Goal: Find specific page/section

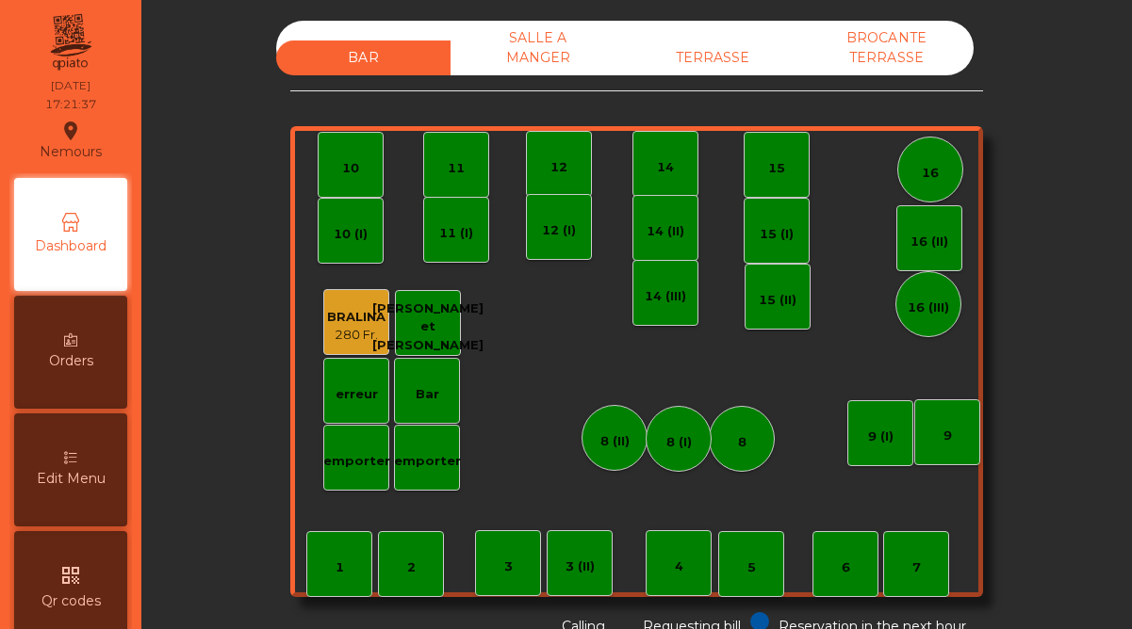
click at [712, 55] on div "TERRASSE" at bounding box center [712, 58] width 174 height 35
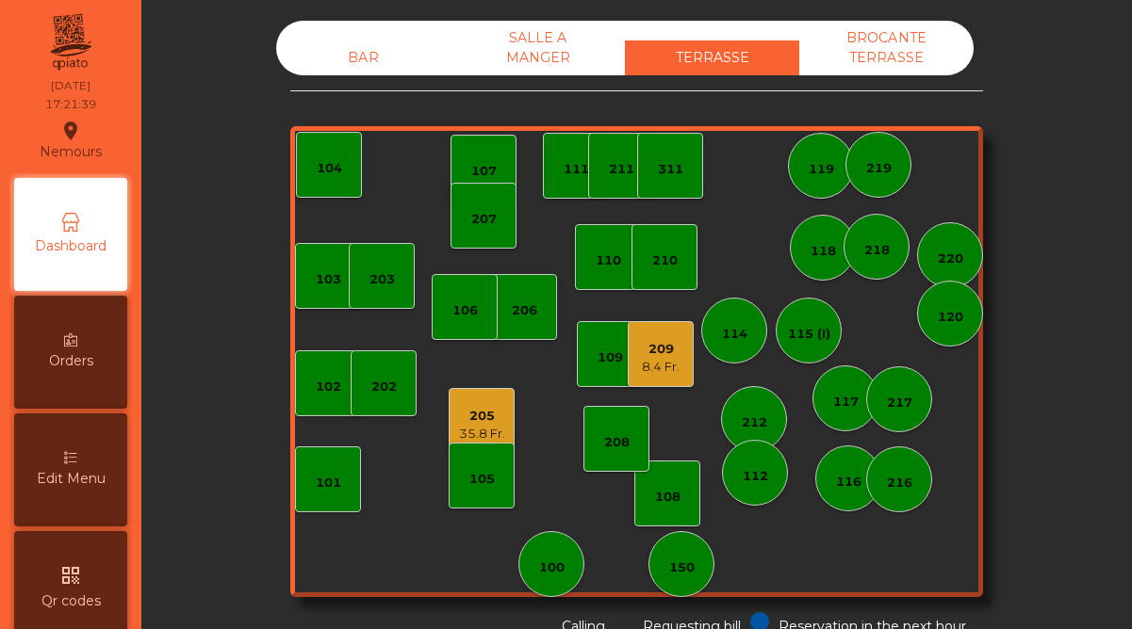
click at [482, 423] on div "205" at bounding box center [482, 416] width 46 height 19
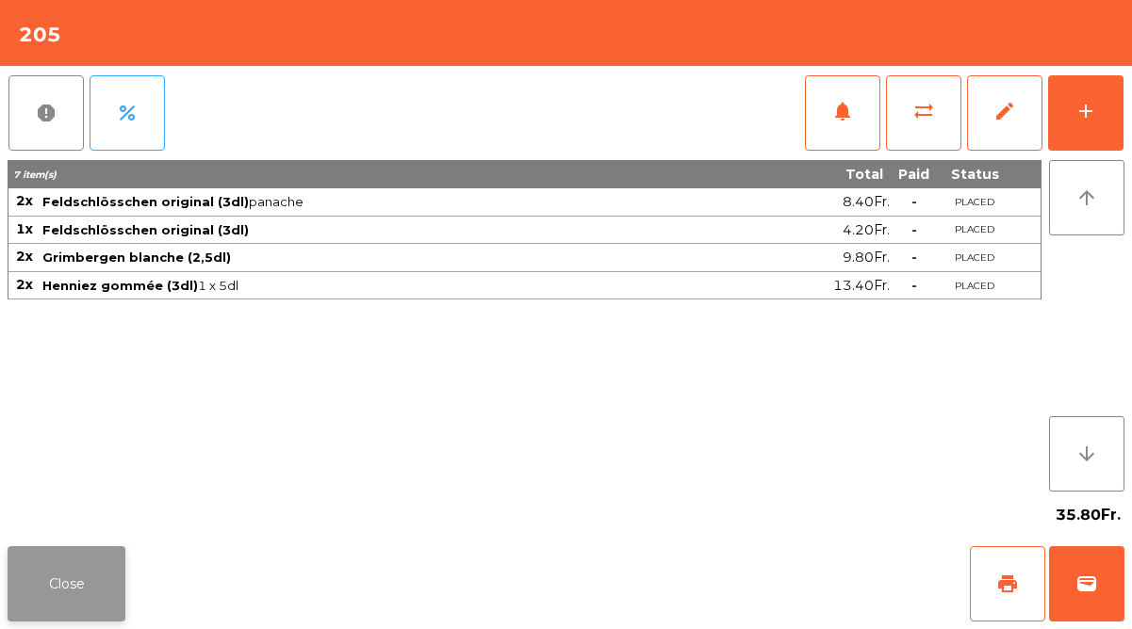
click at [99, 561] on button "Close" at bounding box center [67, 583] width 118 height 75
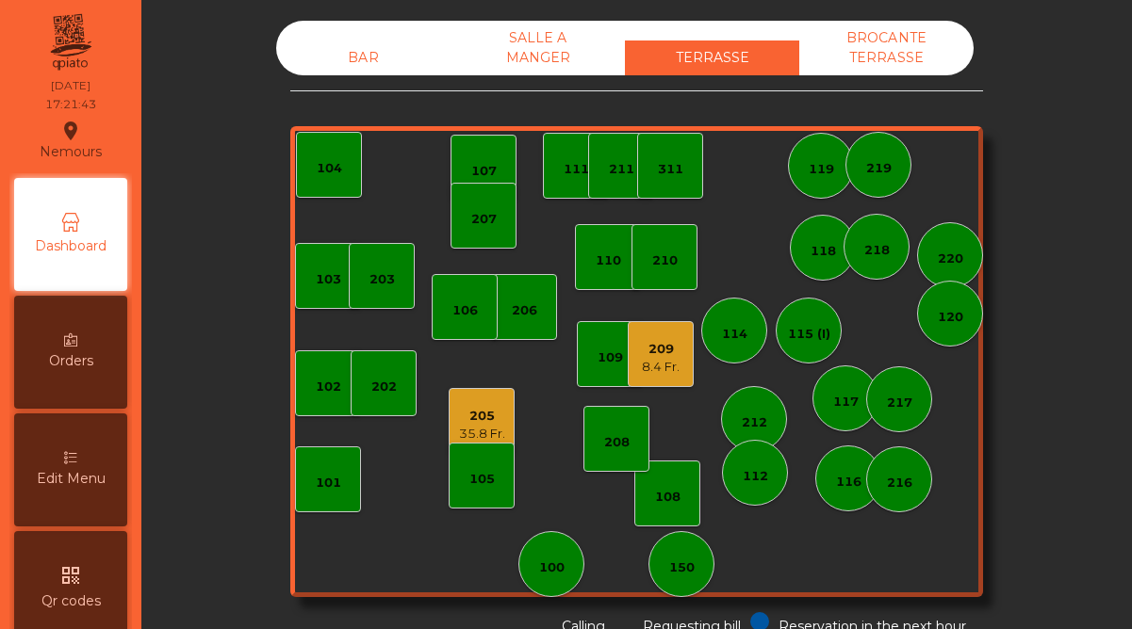
click at [652, 362] on div "8.4 Fr." at bounding box center [661, 367] width 38 height 19
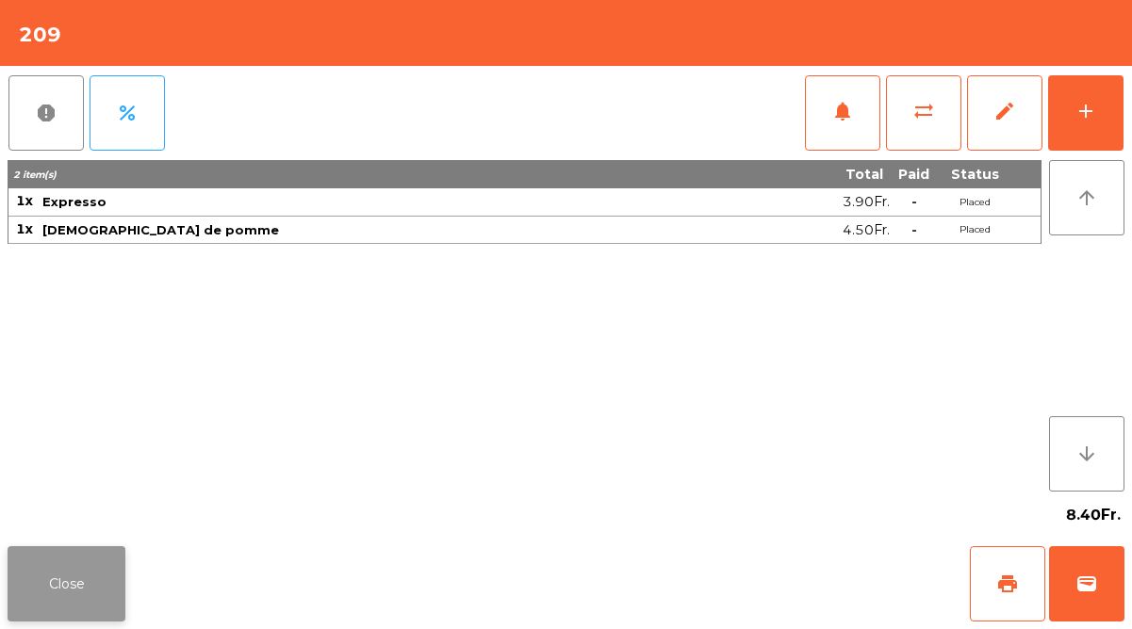
click at [109, 586] on button "Close" at bounding box center [67, 583] width 118 height 75
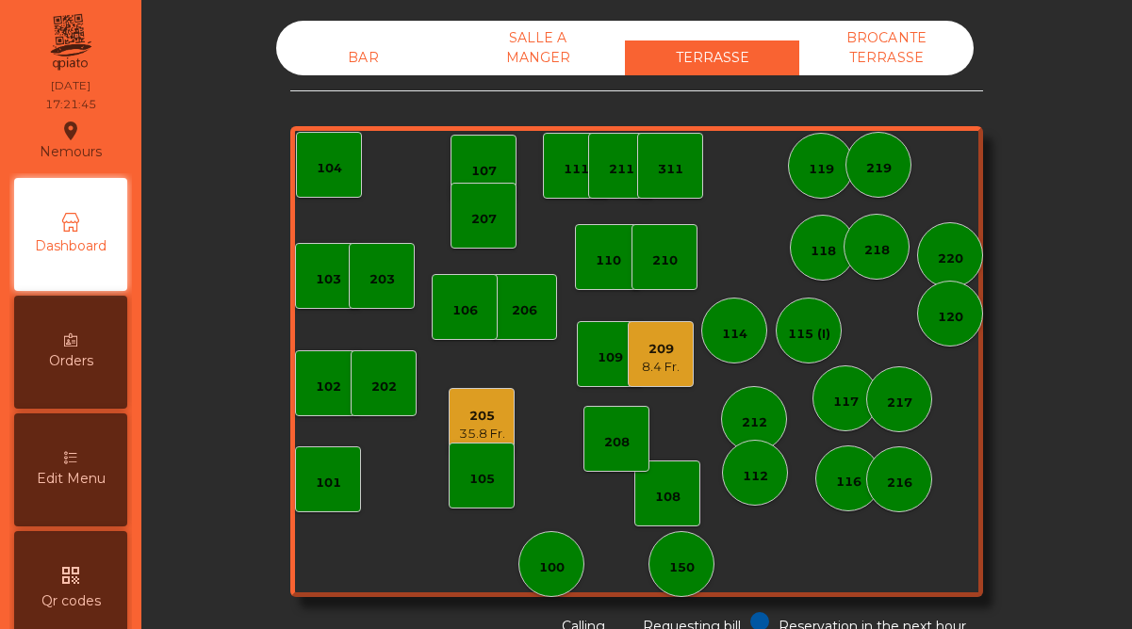
click at [368, 49] on div "BAR" at bounding box center [363, 58] width 174 height 35
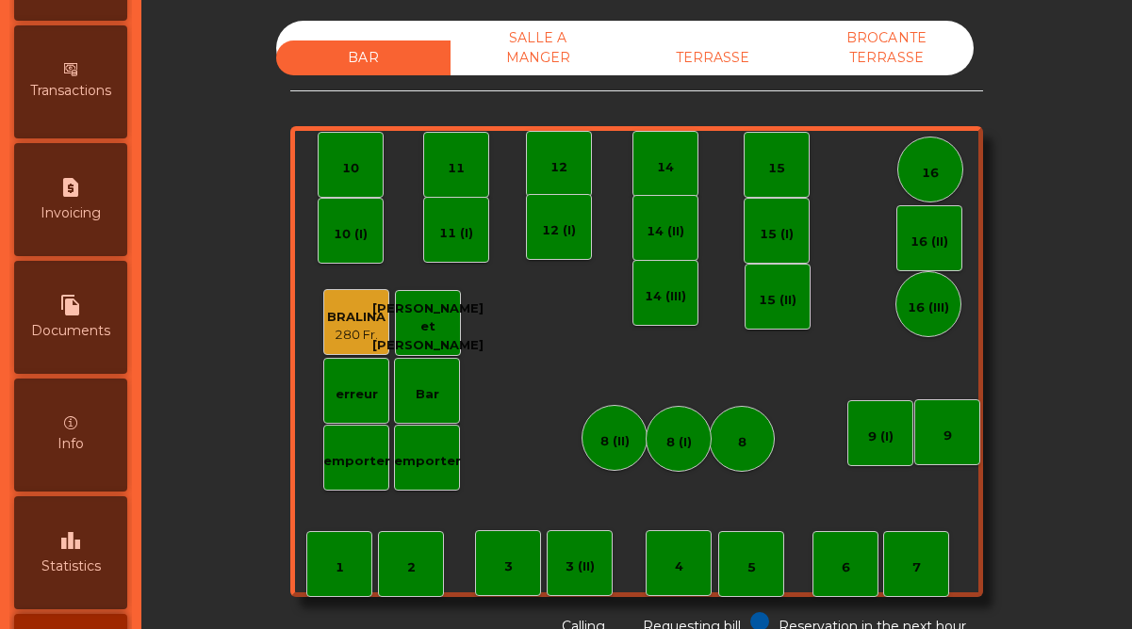
scroll to position [877, 0]
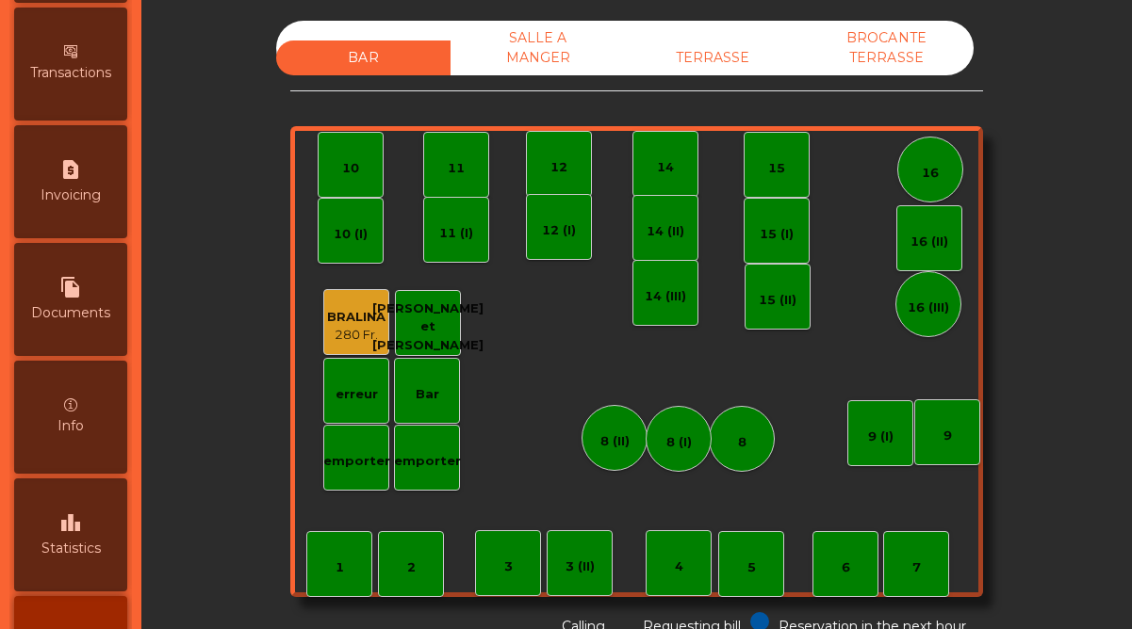
click at [99, 526] on div "leaderboard Statistics" at bounding box center [70, 535] width 113 height 113
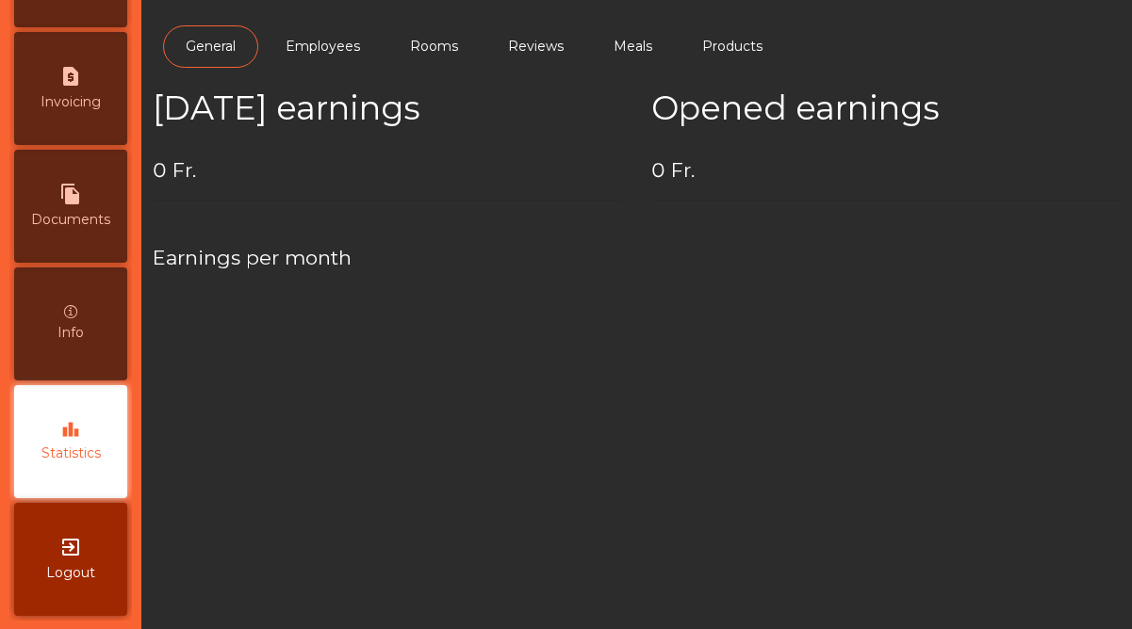
scroll to position [971, 0]
